Goal: Task Accomplishment & Management: Use online tool/utility

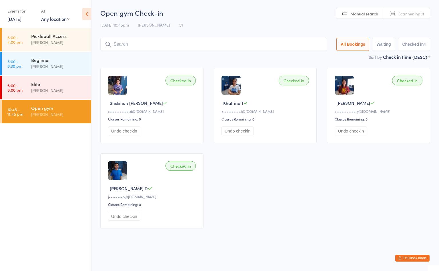
click at [413, 259] on button "Exit kiosk mode" at bounding box center [412, 258] width 34 height 7
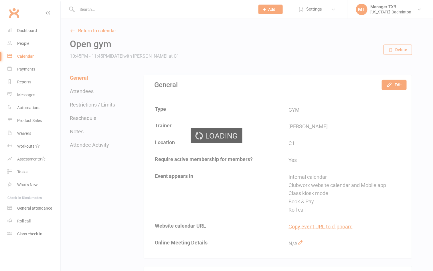
click at [129, 11] on input "text" at bounding box center [163, 9] width 176 height 8
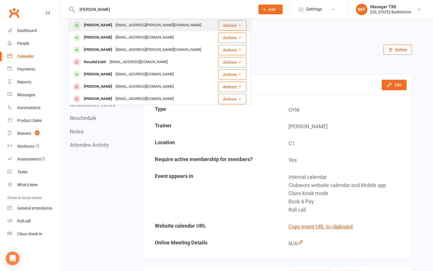
type input "[PERSON_NAME]"
click at [128, 25] on div "[EMAIL_ADDRESS][PERSON_NAME][DOMAIN_NAME]" at bounding box center [158, 25] width 89 height 8
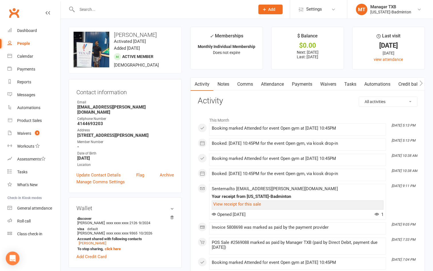
click at [114, 9] on input "text" at bounding box center [163, 9] width 176 height 8
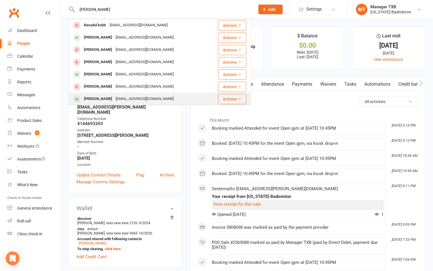
type input "[PERSON_NAME]"
click at [105, 97] on div "[PERSON_NAME]" at bounding box center [98, 99] width 32 height 8
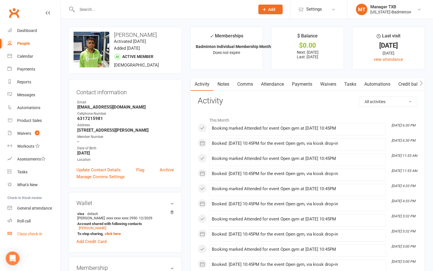
click at [36, 237] on link "Class check-in" at bounding box center [33, 234] width 53 height 13
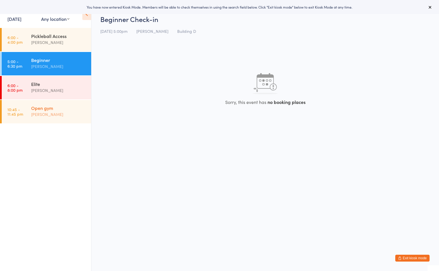
click at [52, 110] on div "Open gym" at bounding box center [58, 108] width 55 height 6
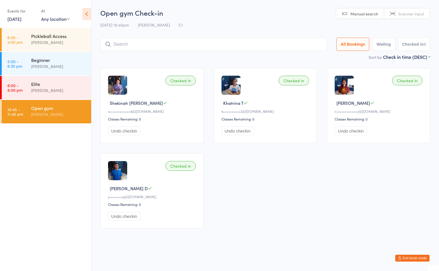
click at [54, 111] on div "[PERSON_NAME]" at bounding box center [58, 114] width 55 height 7
